Goal: Task Accomplishment & Management: Manage account settings

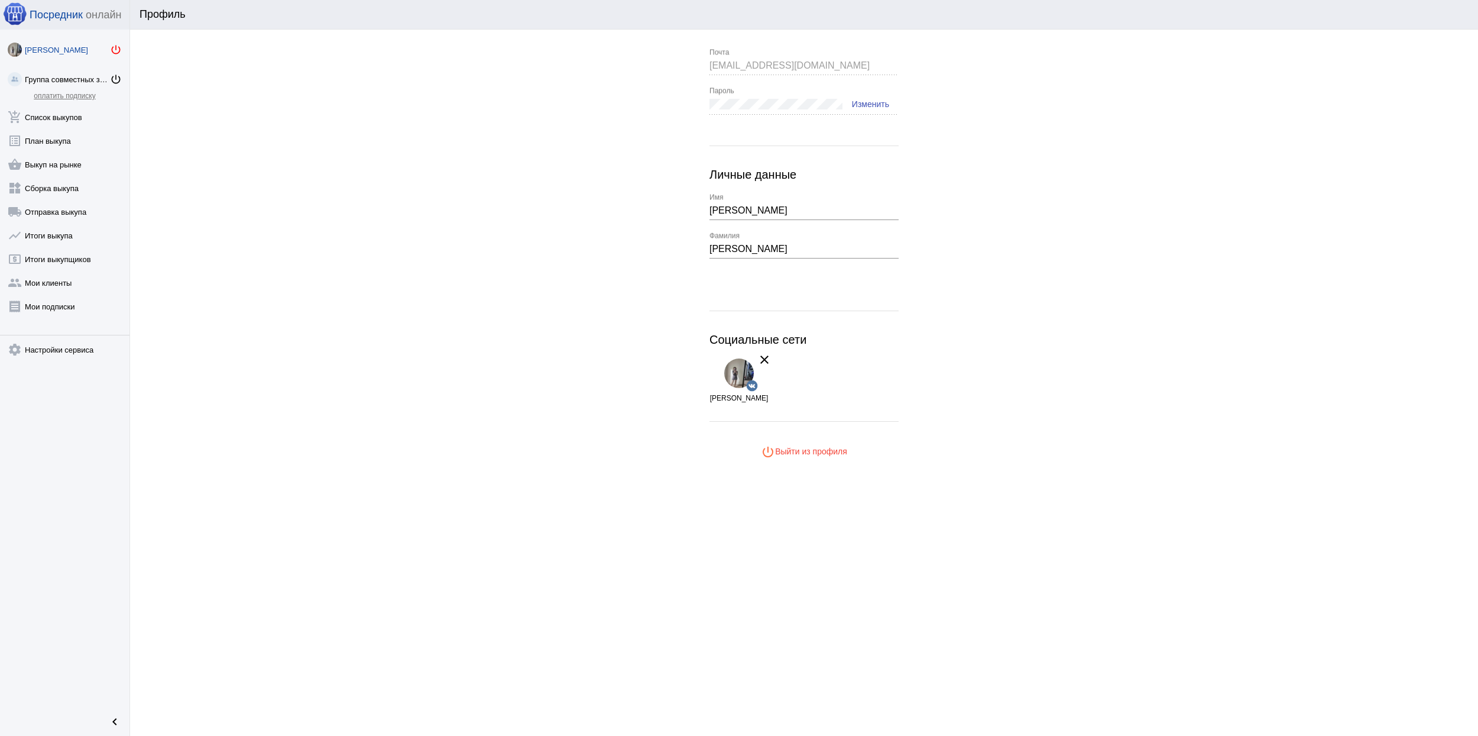
click at [117, 50] on mat-icon "power_settings_new" at bounding box center [116, 50] width 12 height 12
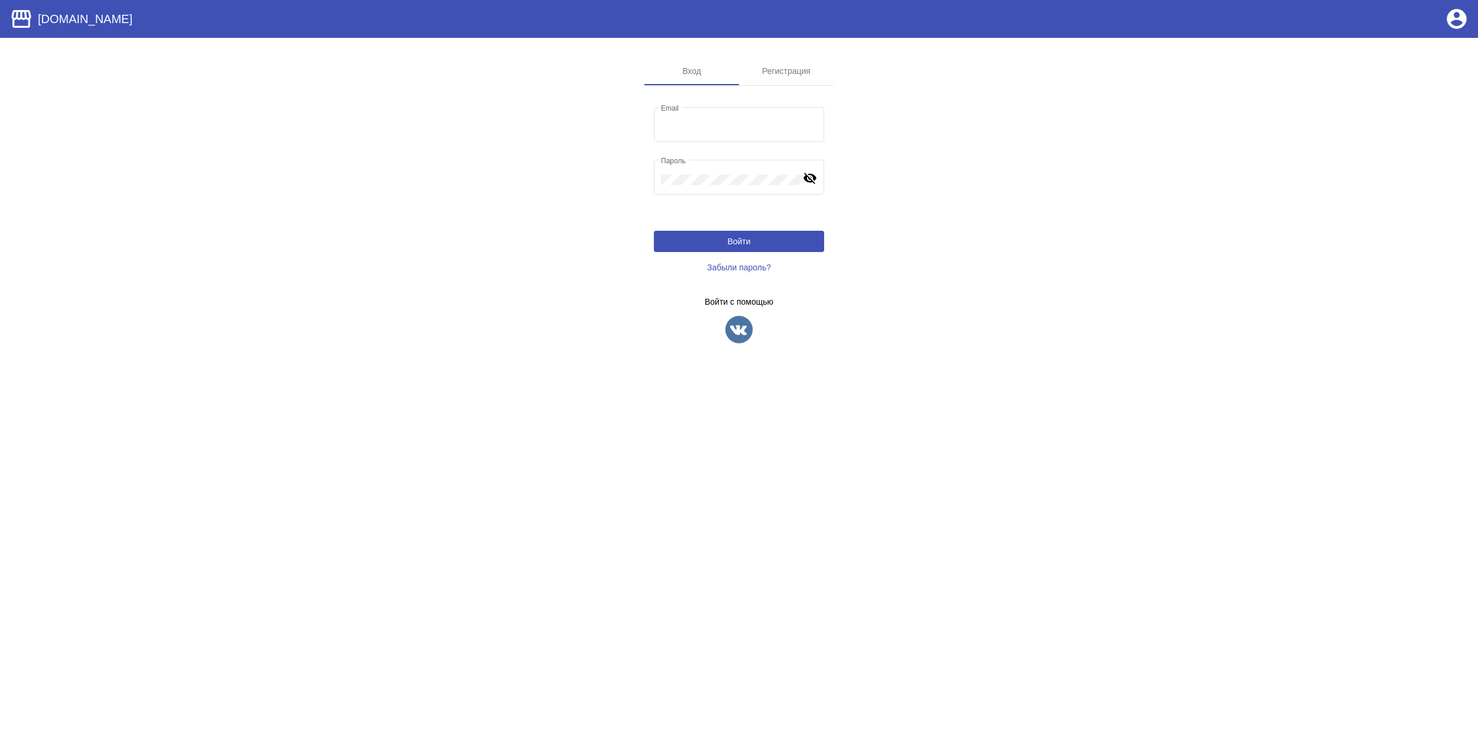
type input "[EMAIL_ADDRESS][DOMAIN_NAME]"
click at [743, 324] on img at bounding box center [739, 330] width 30 height 30
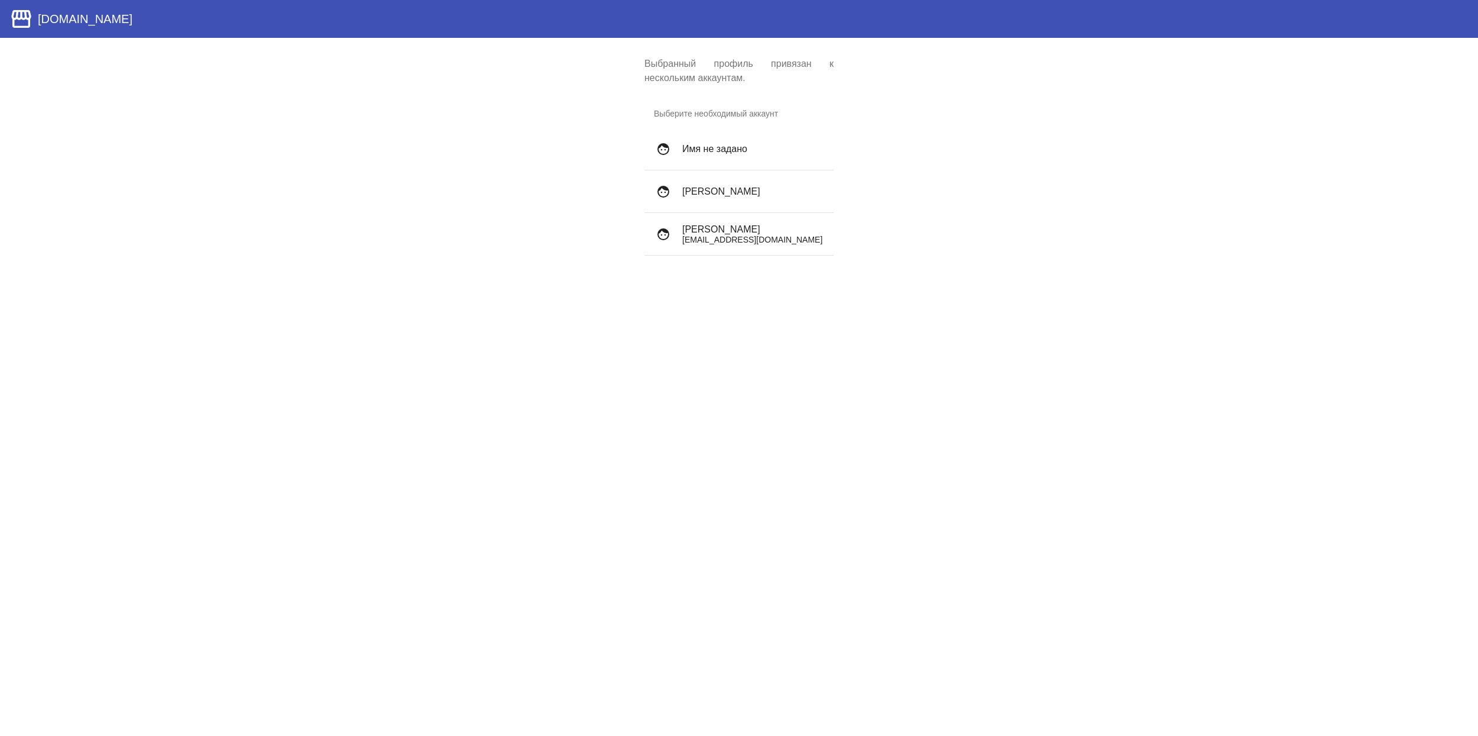
click at [769, 225] on h4 "Archibald Wetuicki" at bounding box center [753, 229] width 142 height 11
